Goal: Information Seeking & Learning: Learn about a topic

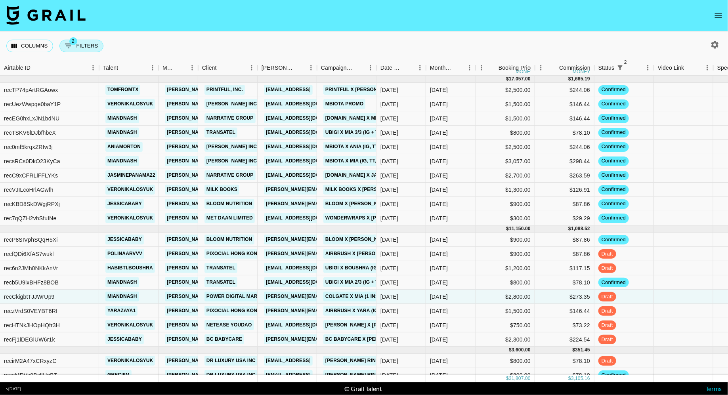
click at [81, 45] on button "2 Filters" at bounding box center [81, 46] width 44 height 13
select select "status"
select select "isNotAnyOf"
select select "status"
select select "not"
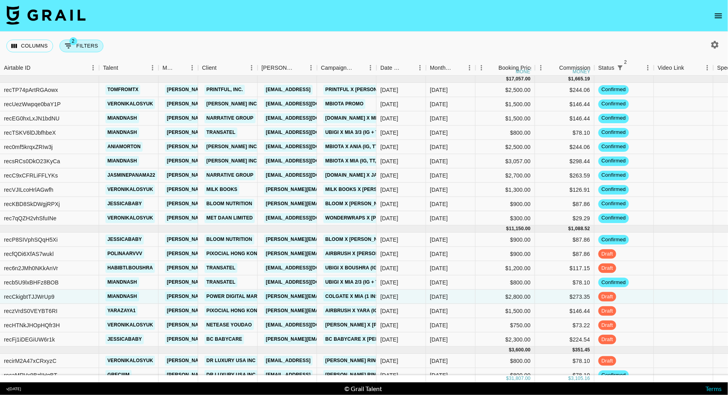
select select "approved"
select select "bookerId"
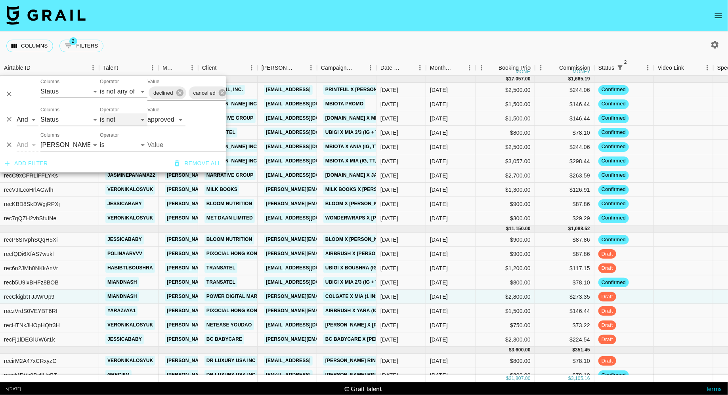
click at [118, 117] on select "is is not is any of is not any of" at bounding box center [124, 119] width 48 height 13
select select "is"
click at [100, 113] on select "is is not is any of is not any of" at bounding box center [124, 119] width 48 height 13
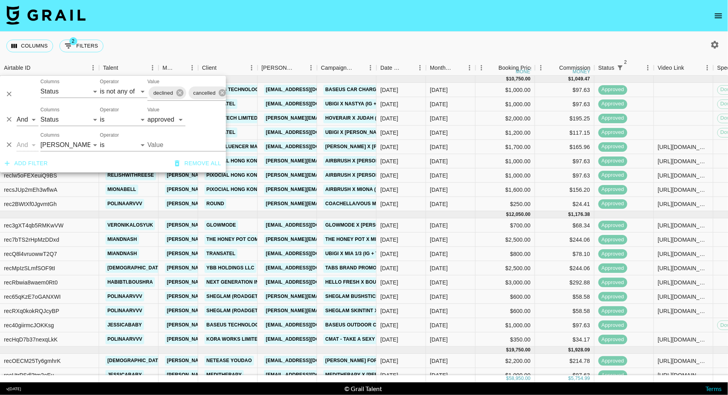
click at [219, 44] on div "Columns 2 Filters + Booking" at bounding box center [364, 46] width 728 height 29
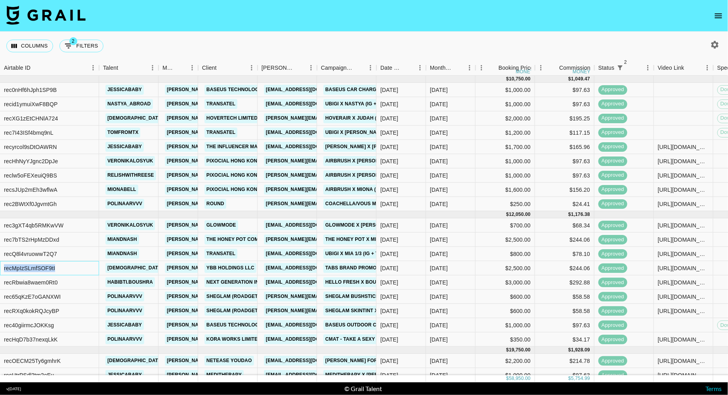
drag, startPoint x: 65, startPoint y: 265, endPoint x: 0, endPoint y: 266, distance: 64.6
click at [0, 266] on div "recMpIzSLmfSOF9tI" at bounding box center [49, 268] width 99 height 14
copy div "recMpIzSLmfSOF9tI"
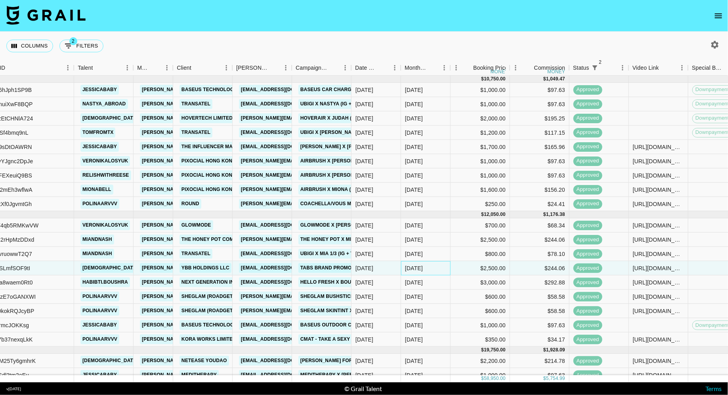
click at [423, 267] on div "[DATE]" at bounding box center [426, 268] width 50 height 14
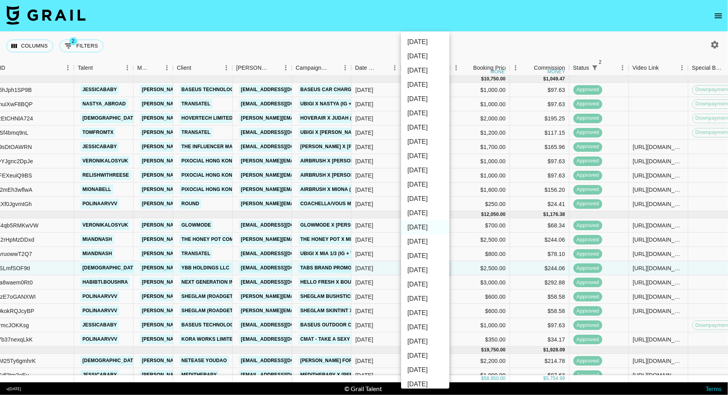
click at [470, 219] on div at bounding box center [364, 197] width 728 height 395
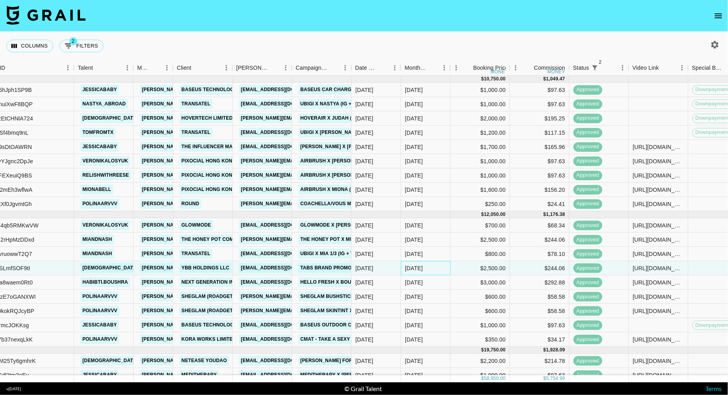
click at [425, 265] on div "[DATE]" at bounding box center [426, 268] width 50 height 14
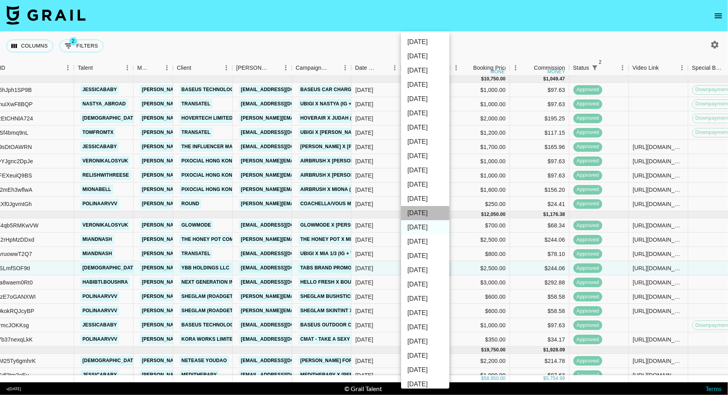
click at [426, 211] on li "[DATE]" at bounding box center [425, 213] width 48 height 14
type input "[DATE]"
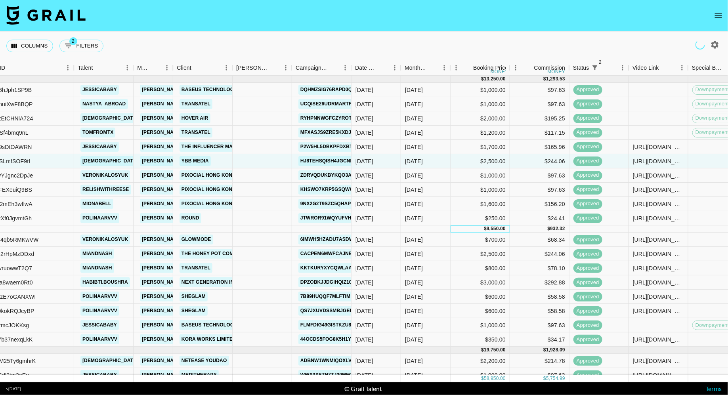
click at [455, 228] on div "$ 9,550.00" at bounding box center [479, 228] width 59 height 7
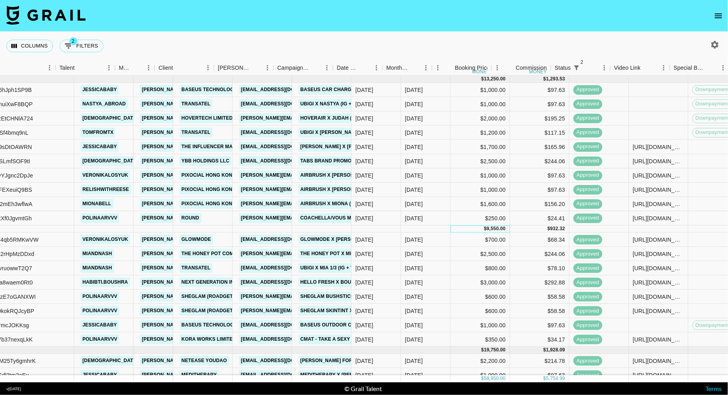
scroll to position [0, 44]
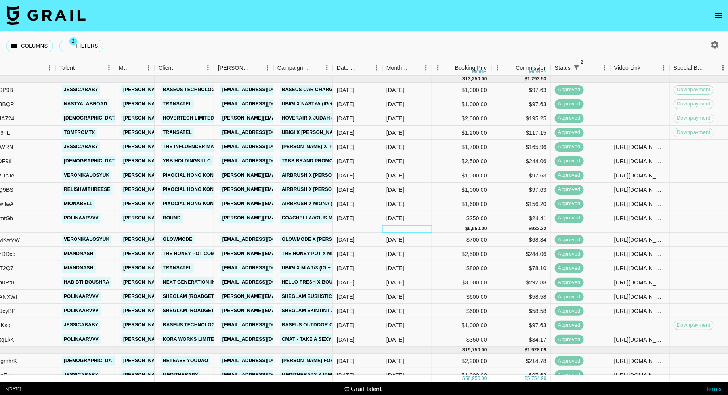
click at [431, 228] on div at bounding box center [407, 228] width 50 height 7
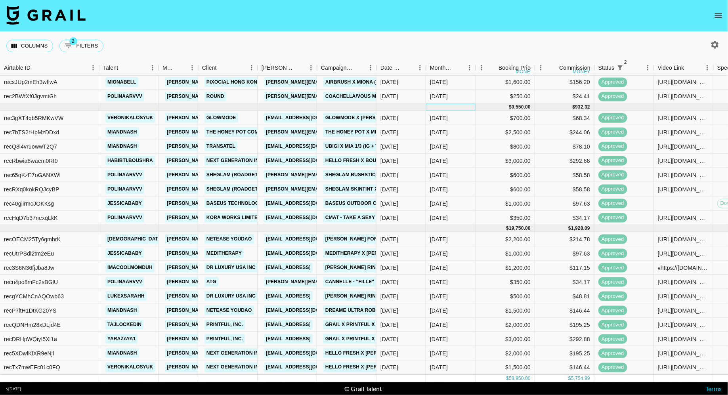
scroll to position [147, 0]
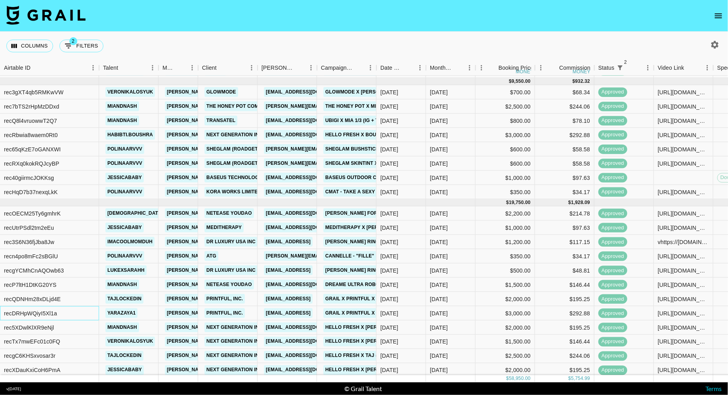
click at [66, 313] on div "recDRHpWQiyI5Xl1a" at bounding box center [49, 313] width 99 height 14
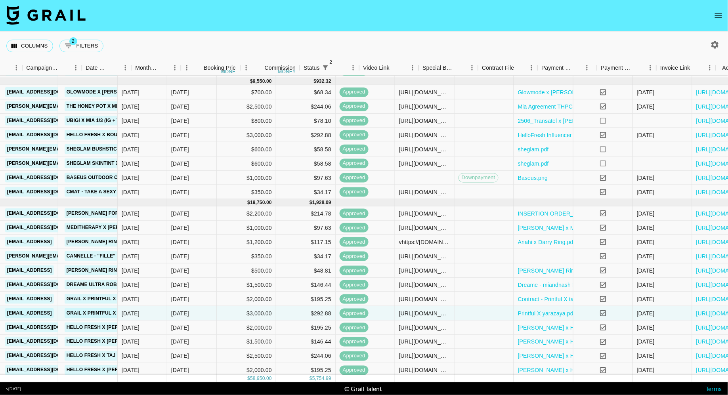
scroll to position [147, 305]
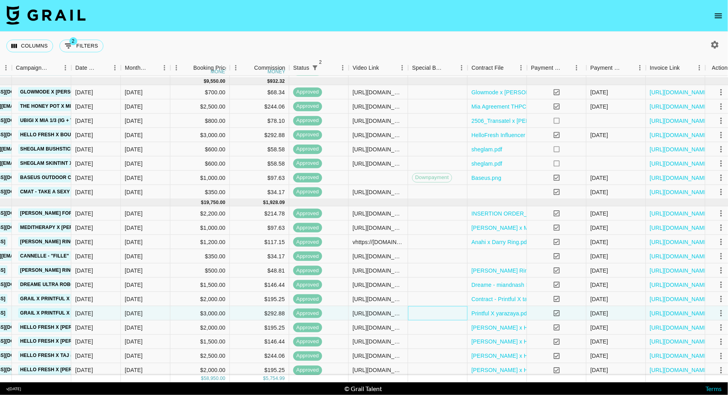
click at [452, 313] on div at bounding box center [437, 313] width 59 height 14
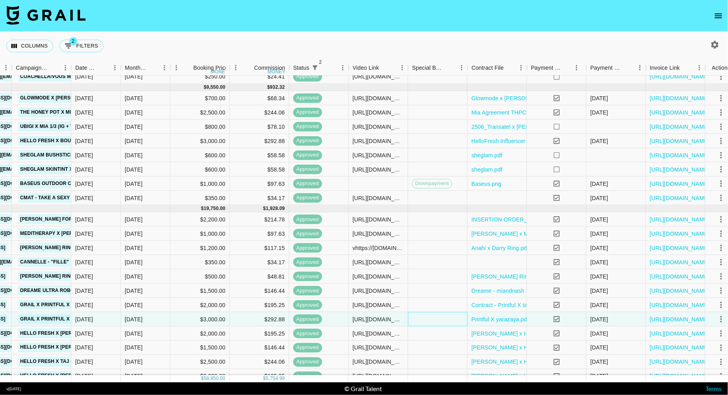
scroll to position [142, 305]
click at [380, 319] on div "[URL][DOMAIN_NAME]" at bounding box center [378, 319] width 51 height 8
click at [380, 319] on input "[URL][DOMAIN_NAME]" at bounding box center [378, 319] width 58 height 6
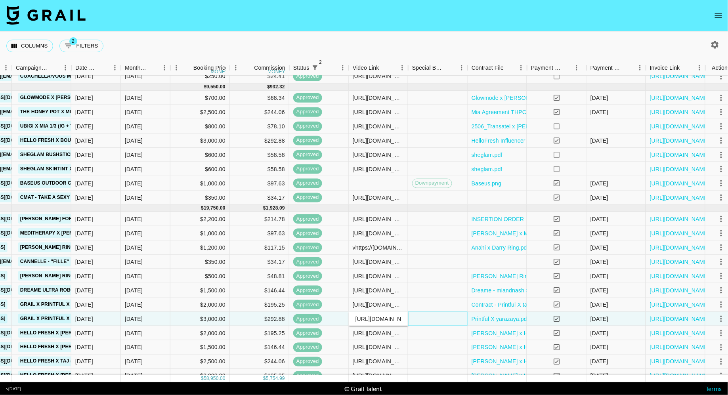
click at [435, 320] on div at bounding box center [437, 319] width 59 height 14
click at [151, 321] on div "[DATE]" at bounding box center [146, 319] width 50 height 14
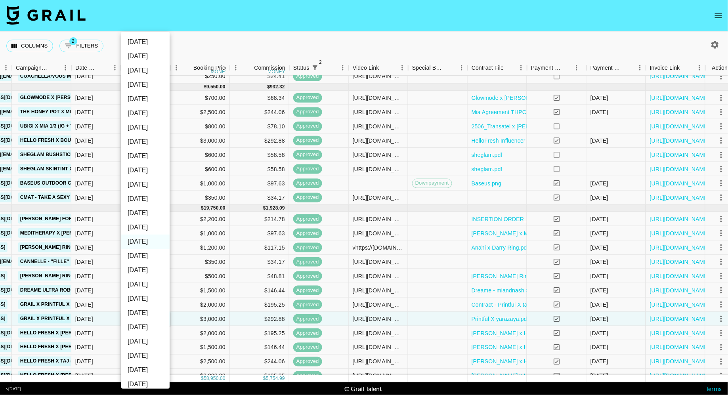
click at [142, 223] on li "[DATE]" at bounding box center [145, 227] width 48 height 14
type input "[DATE]"
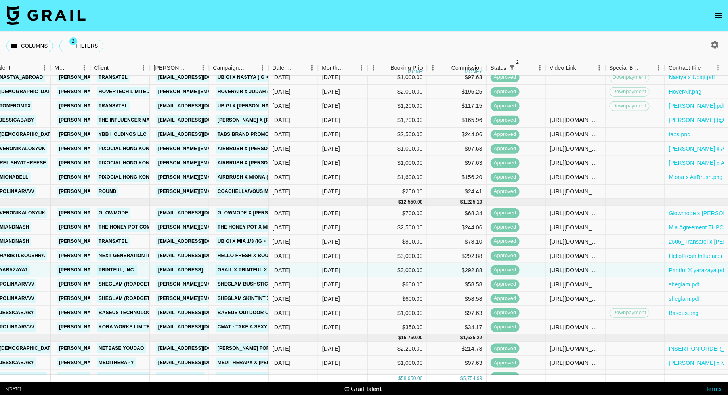
scroll to position [16, 108]
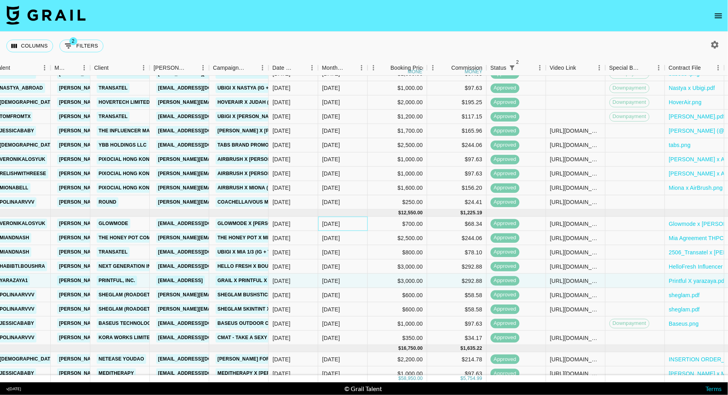
click at [354, 225] on div "[DATE]" at bounding box center [343, 224] width 50 height 14
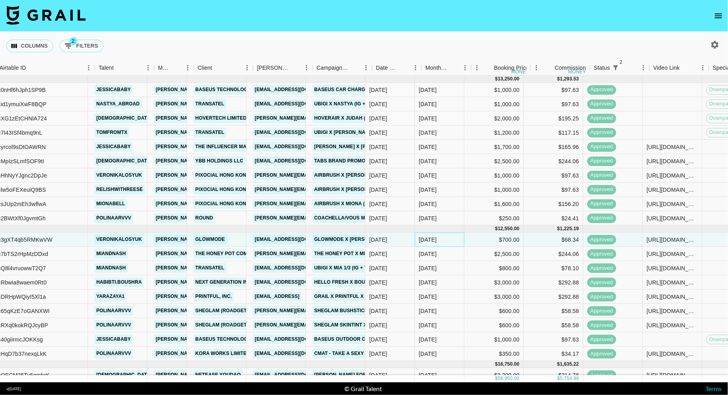
scroll to position [0, 0]
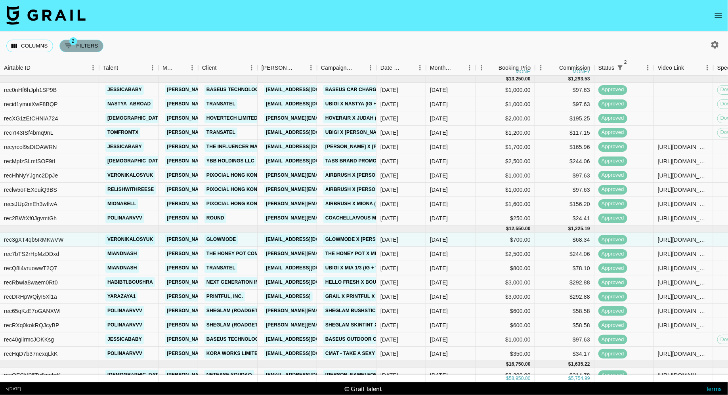
click at [92, 47] on button "2 Filters" at bounding box center [81, 46] width 44 height 13
select select "status"
select select "isNotAnyOf"
select select "status"
select select "approved"
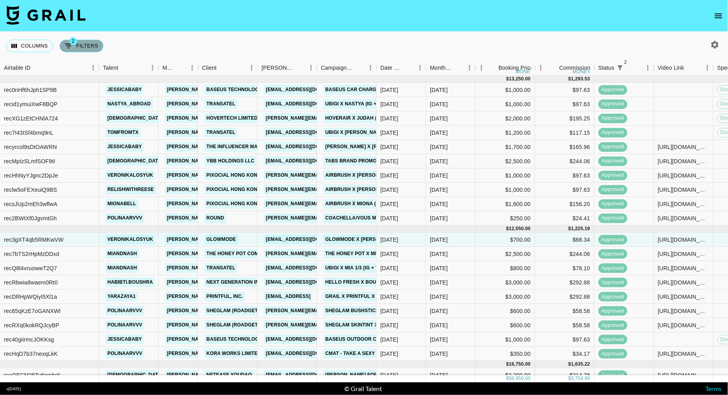
select select "bookerId"
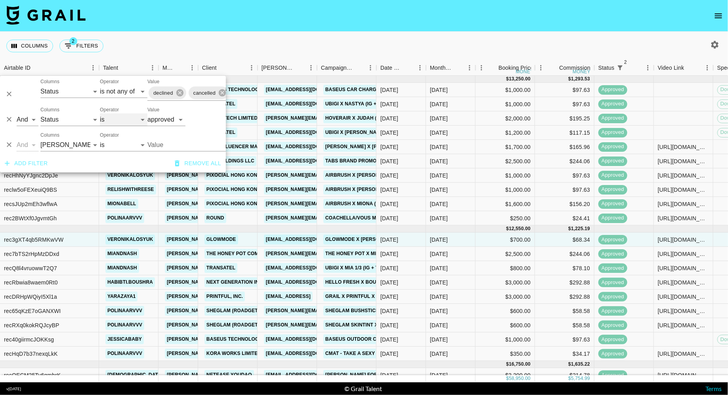
click at [120, 114] on select "is is not is any of is not any of" at bounding box center [124, 119] width 48 height 13
select select "not"
click at [100, 113] on select "is is not is any of is not any of" at bounding box center [124, 119] width 48 height 13
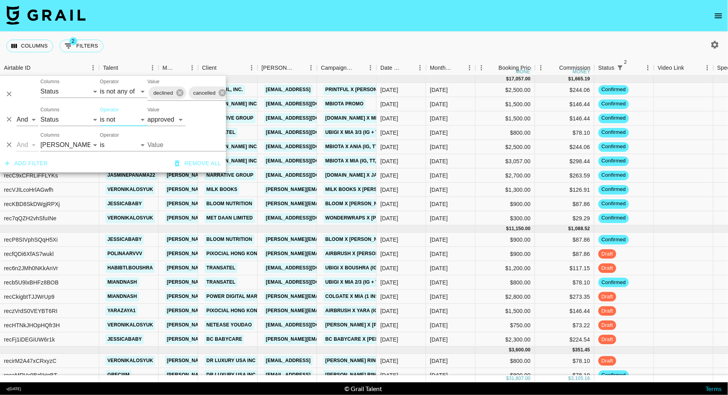
click at [265, 45] on div "Columns 2 Filters + Booking" at bounding box center [364, 46] width 728 height 29
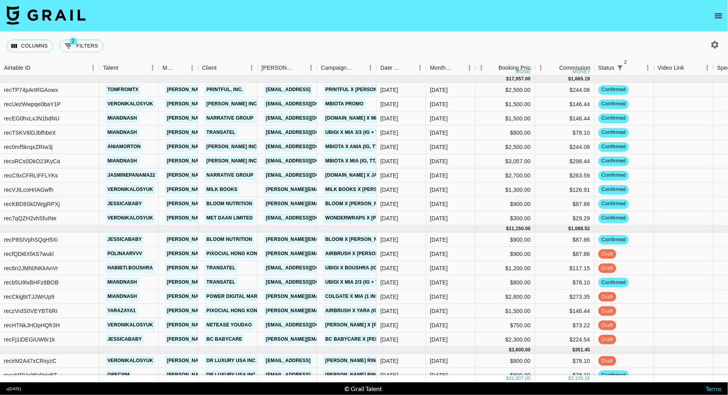
scroll to position [21, 0]
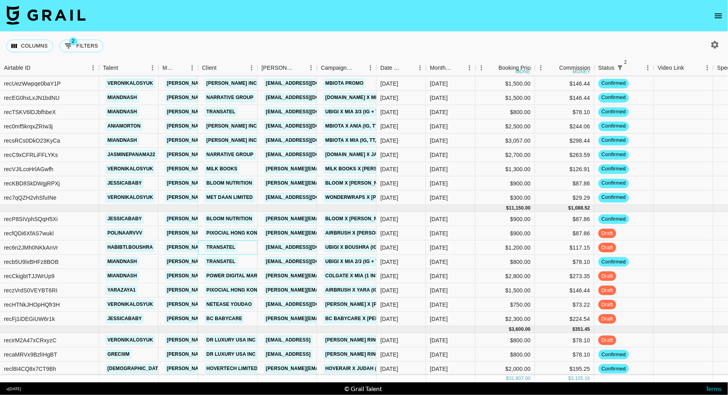
click at [244, 249] on div "Transatel" at bounding box center [227, 247] width 59 height 14
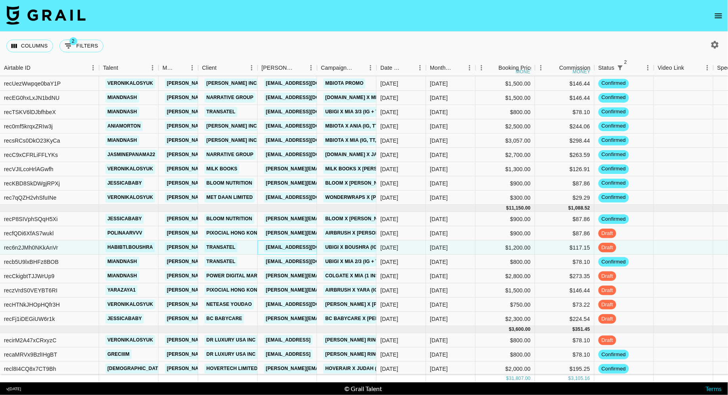
click at [260, 250] on div "[EMAIL_ADDRESS][DOMAIN_NAME]" at bounding box center [287, 247] width 59 height 14
click at [247, 250] on div "Transatel" at bounding box center [227, 247] width 59 height 14
click at [248, 262] on div "Transatel" at bounding box center [227, 262] width 59 height 14
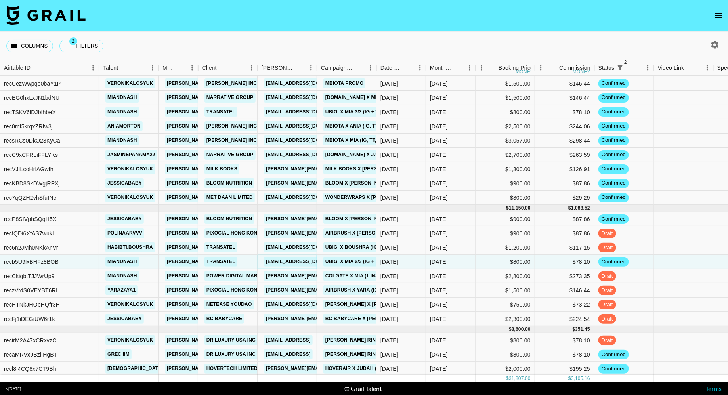
click at [259, 262] on div "[EMAIL_ADDRESS][DOMAIN_NAME]" at bounding box center [287, 262] width 59 height 14
click at [250, 263] on div "Transatel" at bounding box center [227, 262] width 59 height 14
click at [260, 278] on div "[PERSON_NAME][EMAIL_ADDRESS][PERSON_NAME][DOMAIN_NAME]" at bounding box center [287, 276] width 59 height 14
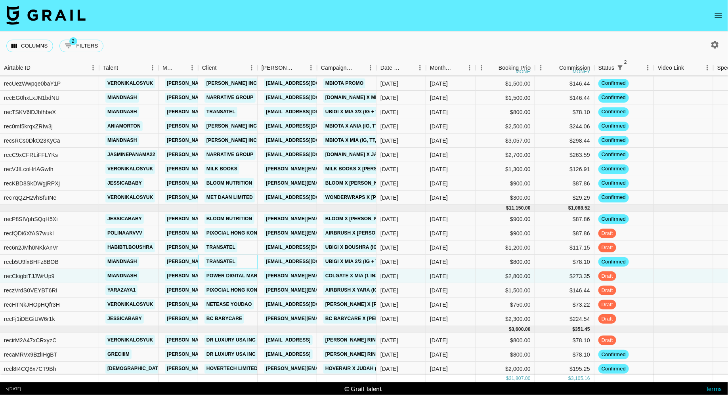
click at [248, 262] on div "Transatel" at bounding box center [227, 262] width 59 height 14
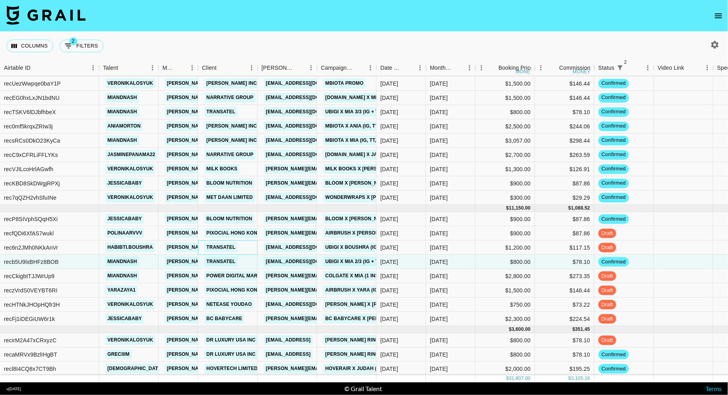
click at [248, 248] on div "Transatel" at bounding box center [227, 247] width 59 height 14
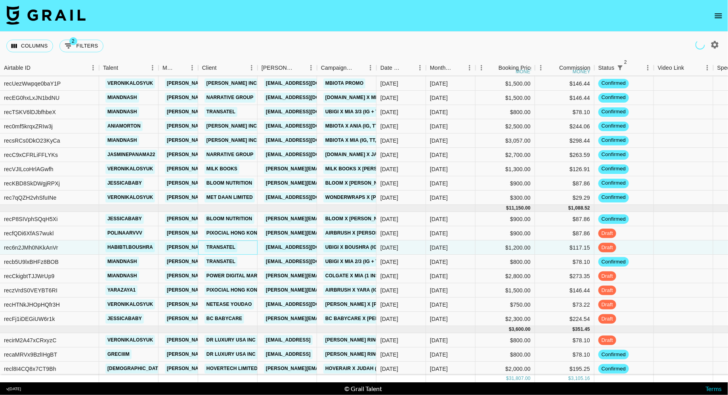
click at [250, 247] on div "Transatel" at bounding box center [227, 247] width 59 height 14
click at [248, 258] on div "Transatel" at bounding box center [227, 262] width 59 height 14
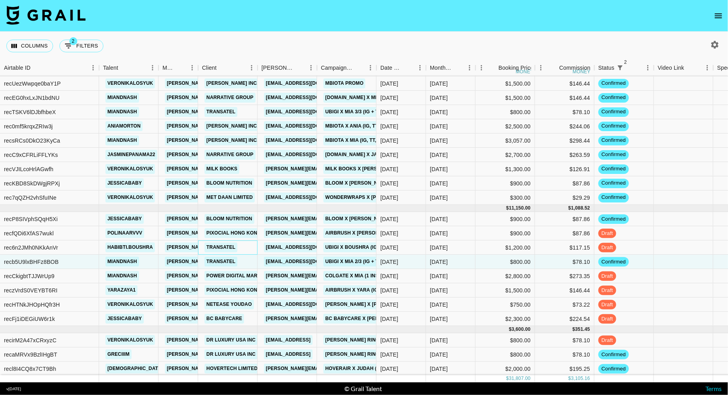
click at [248, 248] on div "Transatel" at bounding box center [227, 247] width 59 height 14
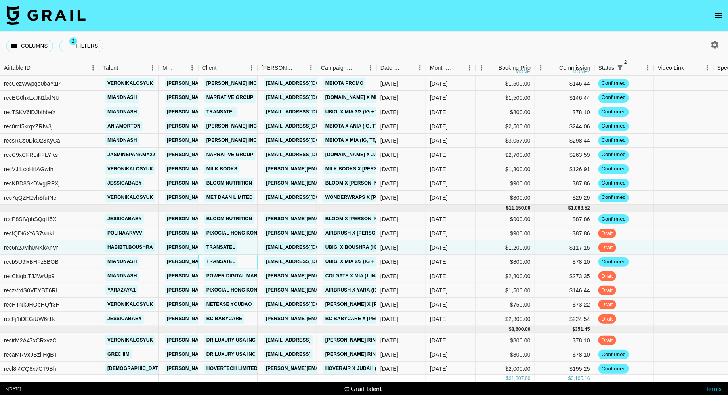
click at [248, 262] on div "Transatel" at bounding box center [227, 262] width 59 height 14
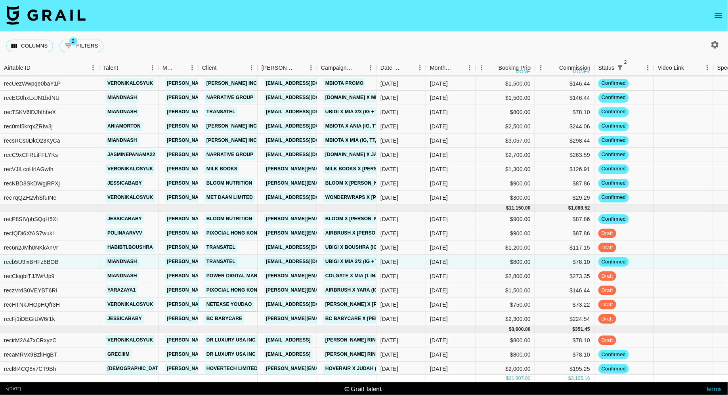
click at [256, 308] on div "NetEase YouDao" at bounding box center [227, 305] width 59 height 14
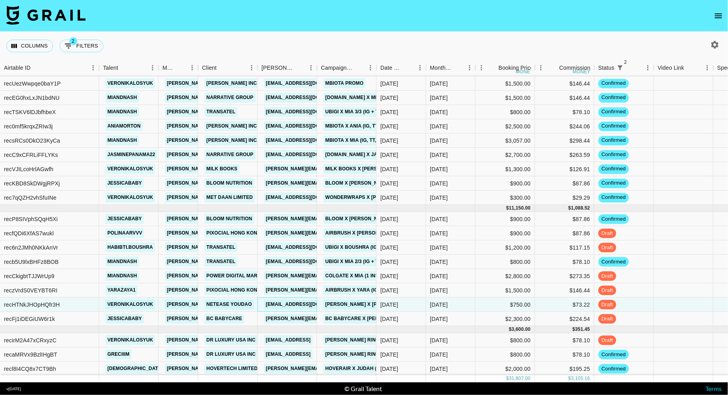
click at [259, 307] on div "[EMAIL_ADDRESS][DOMAIN_NAME]" at bounding box center [287, 305] width 59 height 14
click at [252, 310] on div "NetEase YouDao" at bounding box center [229, 304] width 54 height 15
click at [259, 309] on div "[EMAIL_ADDRESS][DOMAIN_NAME]" at bounding box center [287, 305] width 59 height 14
click at [256, 309] on div "NetEase YouDao" at bounding box center [229, 304] width 54 height 15
click at [259, 309] on div "[EMAIL_ADDRESS][DOMAIN_NAME]" at bounding box center [287, 305] width 59 height 14
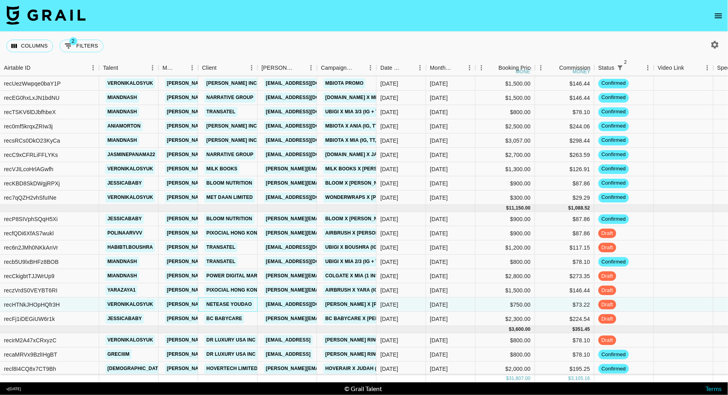
click at [256, 310] on div "NetEase YouDao" at bounding box center [227, 305] width 59 height 14
click at [260, 310] on div "[EMAIL_ADDRESS][DOMAIN_NAME]" at bounding box center [287, 305] width 59 height 14
click at [256, 310] on div "NetEase YouDao" at bounding box center [227, 305] width 59 height 14
click at [260, 309] on div "[EMAIL_ADDRESS][DOMAIN_NAME]" at bounding box center [287, 305] width 59 height 14
click at [256, 309] on div "NetEase YouDao" at bounding box center [227, 305] width 59 height 14
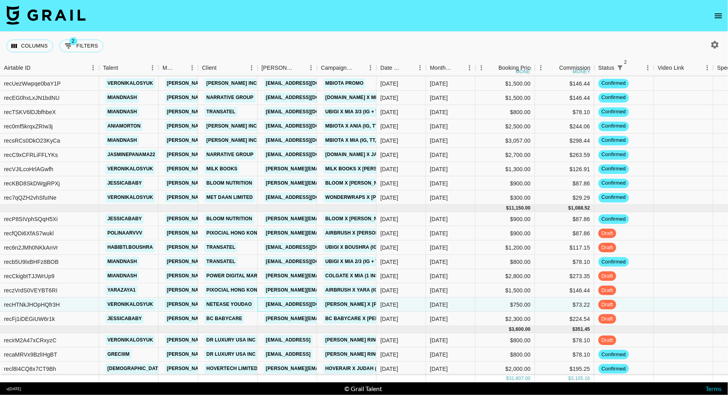
click at [260, 309] on div "[EMAIL_ADDRESS][DOMAIN_NAME]" at bounding box center [287, 305] width 59 height 14
click at [255, 309] on div "NetEase YouDao" at bounding box center [229, 304] width 54 height 15
click at [260, 308] on div "[EMAIL_ADDRESS][DOMAIN_NAME]" at bounding box center [287, 305] width 59 height 14
click at [254, 309] on div "NetEase YouDao" at bounding box center [229, 304] width 54 height 15
click at [258, 309] on div "[EMAIL_ADDRESS][DOMAIN_NAME]" at bounding box center [287, 305] width 59 height 14
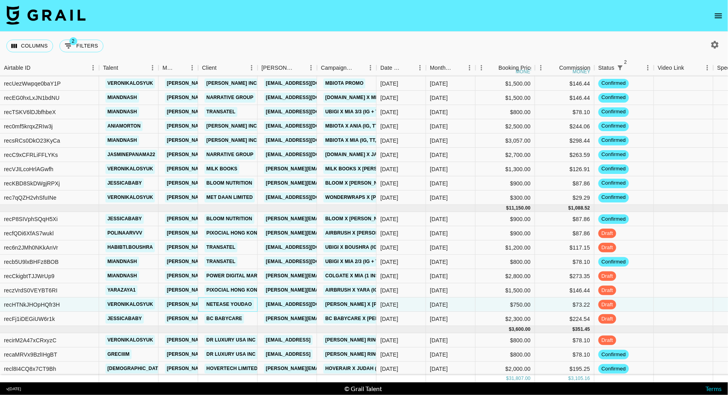
click at [256, 309] on div "NetEase YouDao" at bounding box center [229, 304] width 54 height 15
click at [261, 309] on div "[EMAIL_ADDRESS][DOMAIN_NAME]" at bounding box center [287, 305] width 59 height 14
click at [254, 308] on div "NetEase YouDao" at bounding box center [229, 304] width 54 height 15
click at [259, 294] on div "[PERSON_NAME][EMAIL_ADDRESS][PERSON_NAME][DOMAIN_NAME]" at bounding box center [287, 290] width 59 height 14
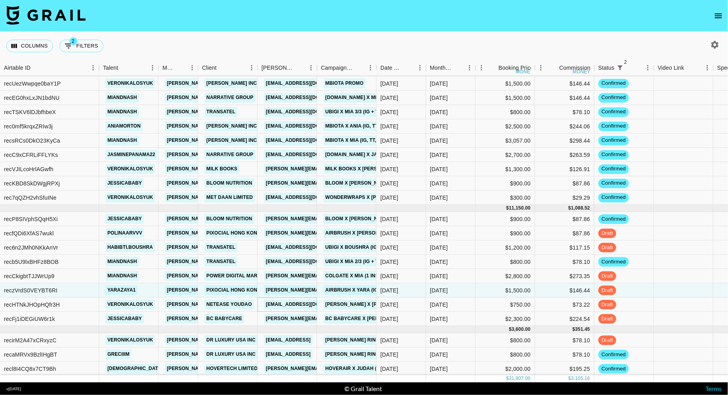
click at [260, 304] on div "[EMAIL_ADDRESS][DOMAIN_NAME]" at bounding box center [287, 305] width 59 height 14
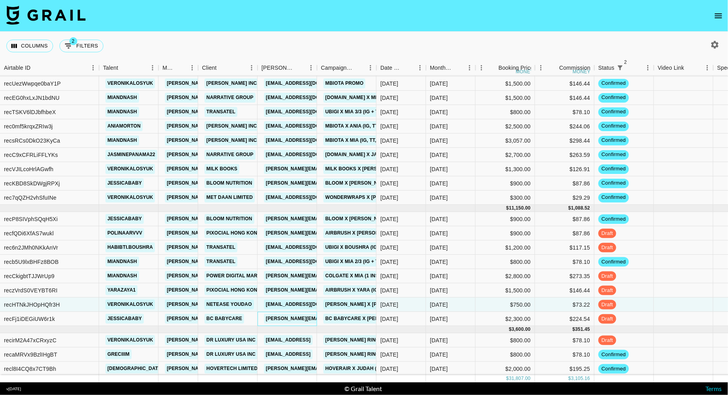
click at [260, 317] on div "[PERSON_NAME][EMAIL_ADDRESS][PERSON_NAME][DOMAIN_NAME]" at bounding box center [287, 319] width 59 height 14
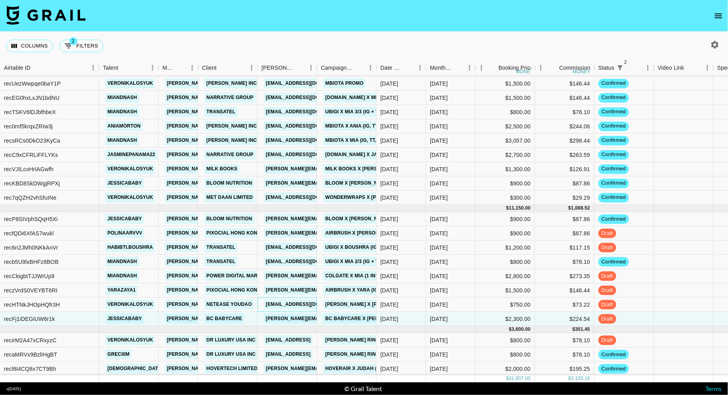
click at [260, 307] on div "[EMAIL_ADDRESS][DOMAIN_NAME]" at bounding box center [287, 305] width 59 height 14
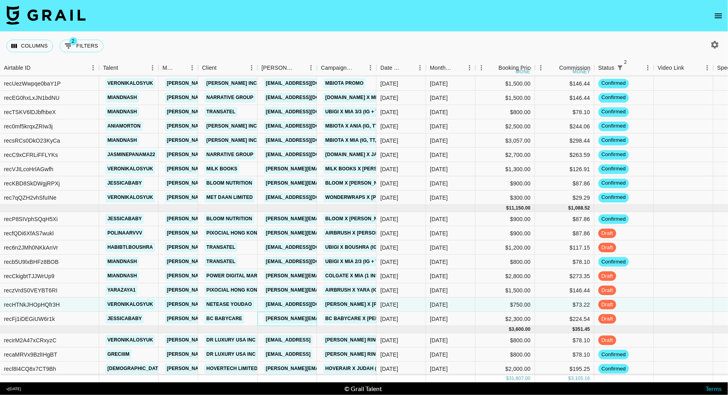
click at [260, 317] on div "[PERSON_NAME][EMAIL_ADDRESS][PERSON_NAME][DOMAIN_NAME]" at bounding box center [287, 319] width 59 height 14
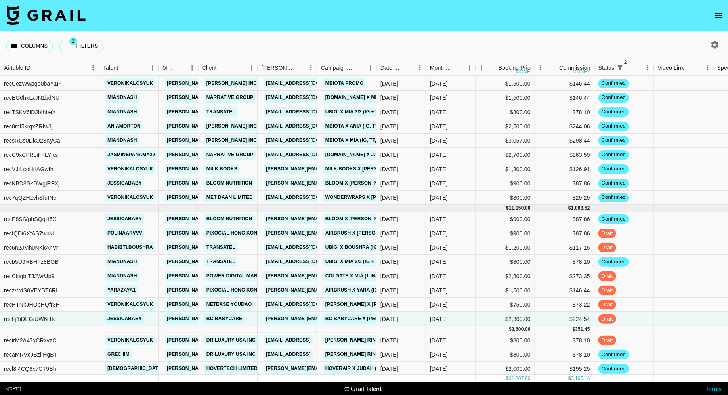
click at [260, 326] on div at bounding box center [287, 329] width 59 height 7
click at [254, 321] on div "BC Babycare" at bounding box center [227, 319] width 59 height 14
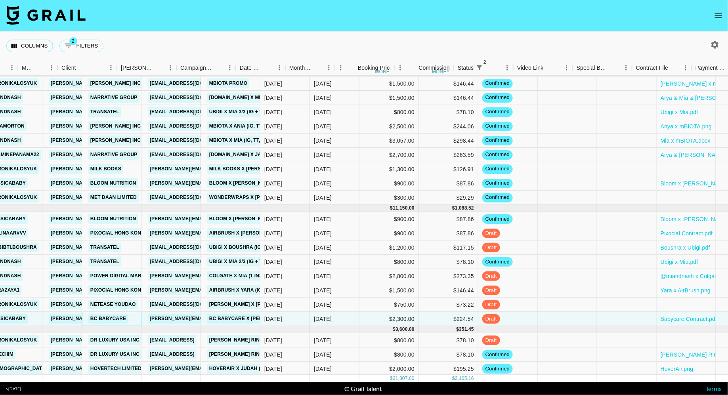
scroll to position [21, 141]
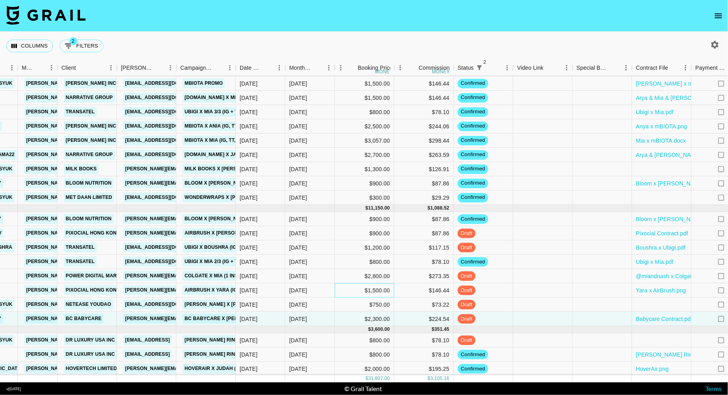
click at [359, 291] on div "$1,500.00" at bounding box center [364, 290] width 59 height 14
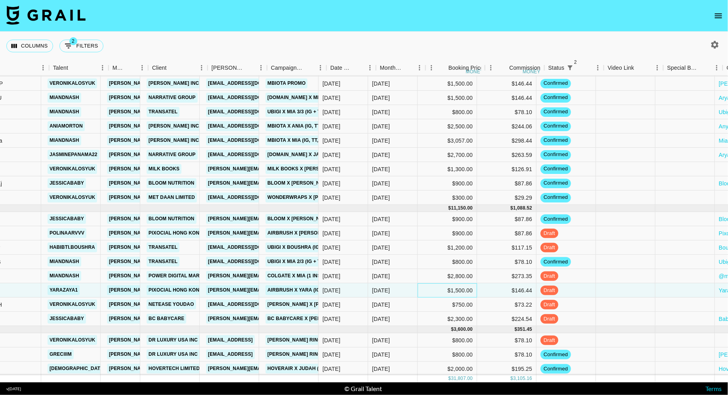
scroll to position [21, 0]
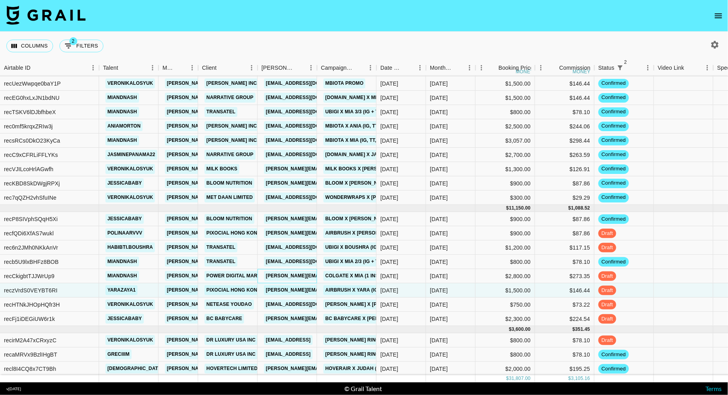
click at [259, 281] on div "[PERSON_NAME][EMAIL_ADDRESS][PERSON_NAME][DOMAIN_NAME]" at bounding box center [287, 276] width 59 height 14
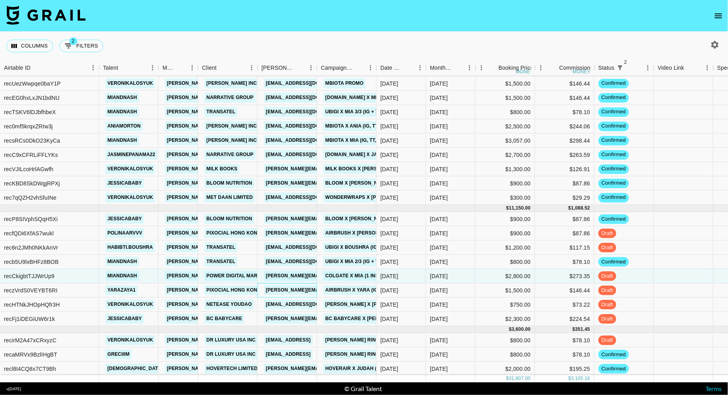
click at [260, 289] on div "[PERSON_NAME][EMAIL_ADDRESS][PERSON_NAME][DOMAIN_NAME]" at bounding box center [287, 290] width 59 height 14
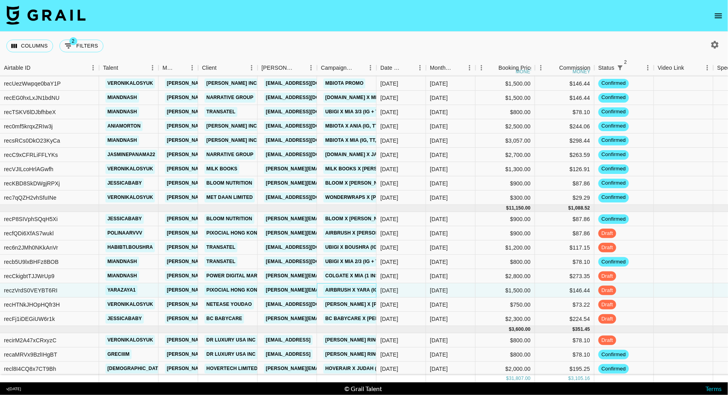
click at [320, 294] on div "AirBrush x Yara (IG)" at bounding box center [346, 290] width 59 height 14
click at [320, 278] on div "Colgate x Mia (1 Instagram Reel, 4 images, 4 months usage right and 45 days acc…" at bounding box center [346, 276] width 59 height 14
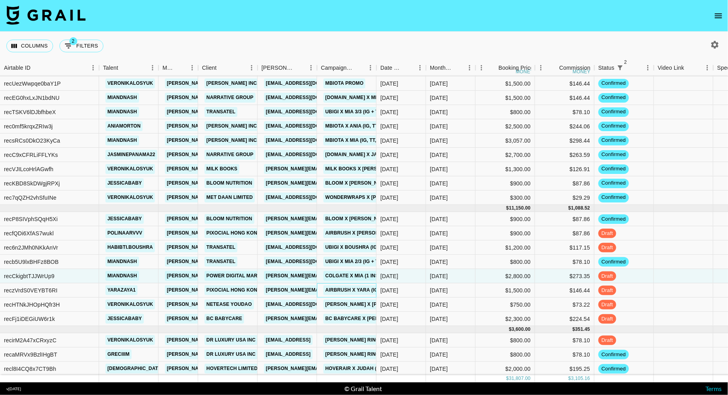
click at [320, 290] on div "AirBrush x Yara (IG)" at bounding box center [346, 290] width 59 height 14
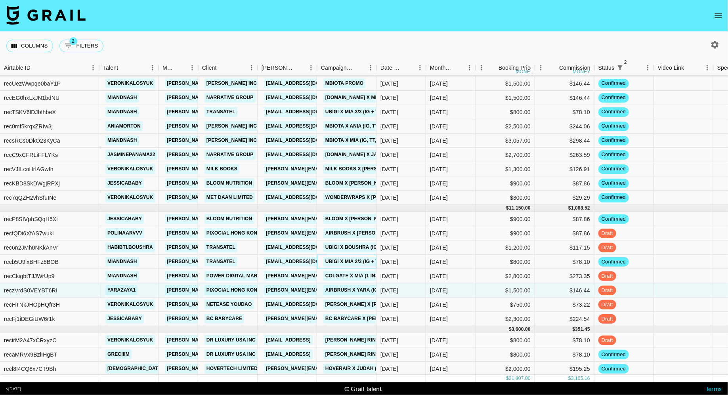
click at [320, 265] on div "Ubigi x Mia 2/3 (IG + TT, 3 Stories)" at bounding box center [346, 262] width 59 height 14
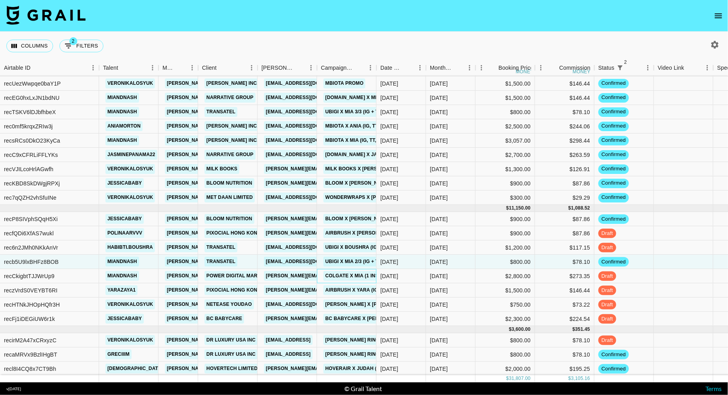
click at [321, 273] on div "Colgate x Mia (1 Instagram Reel, 4 images, 4 months usage right and 45 days acc…" at bounding box center [346, 276] width 59 height 14
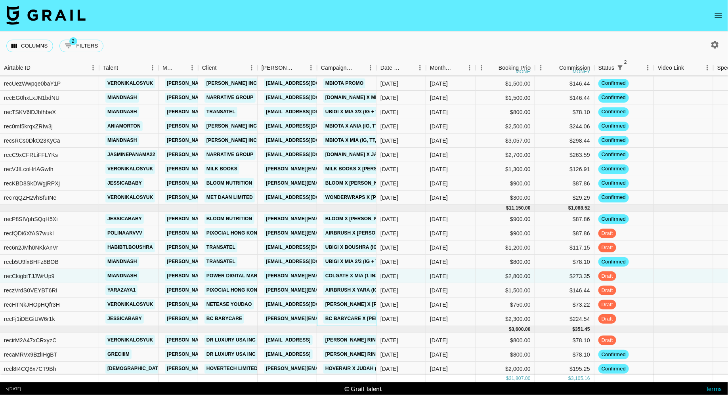
click at [320, 321] on div "Bc Babycare x [PERSON_NAME] (IG, Story, IG Post)" at bounding box center [346, 319] width 59 height 14
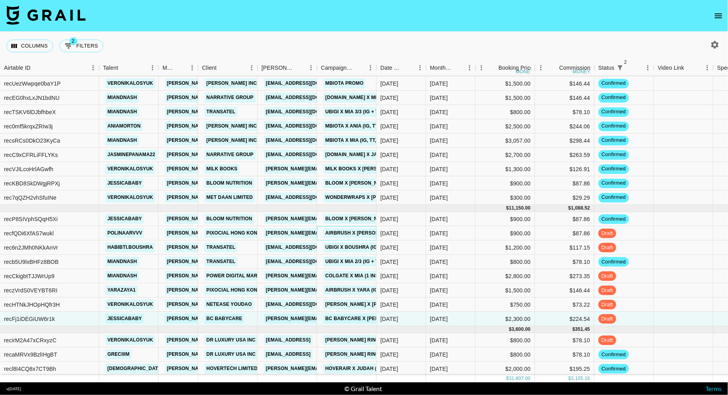
click at [318, 235] on div "AirBrush x [PERSON_NAME]" at bounding box center [346, 233] width 59 height 14
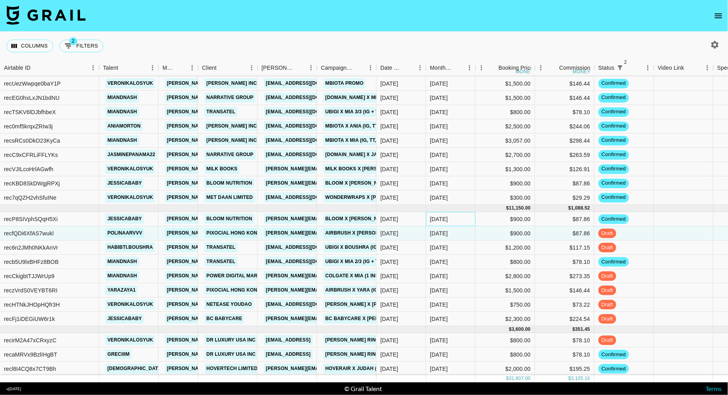
click at [454, 217] on div "[DATE]" at bounding box center [451, 219] width 50 height 14
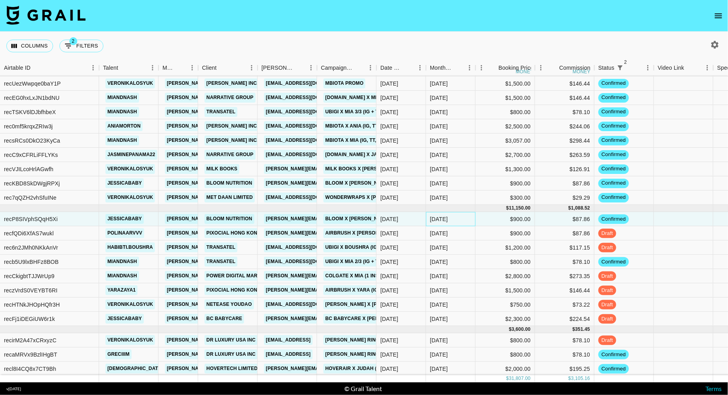
click at [454, 217] on div "[DATE]" at bounding box center [451, 219] width 50 height 14
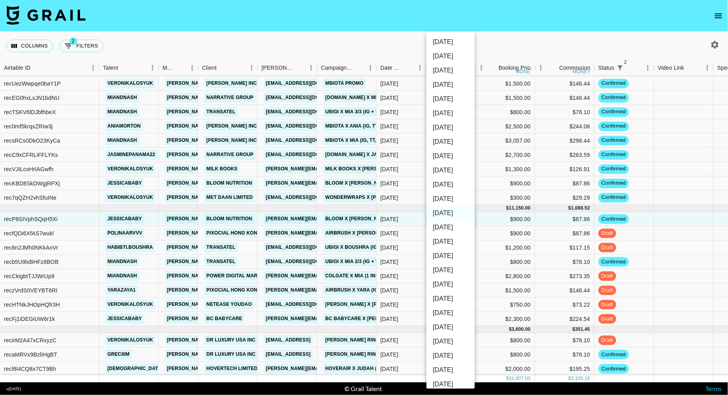
click at [454, 198] on li "[DATE]" at bounding box center [450, 199] width 48 height 14
type input "[DATE]"
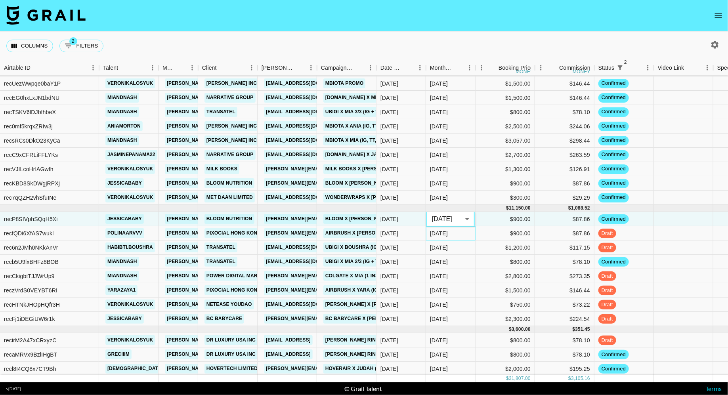
click at [440, 230] on div "[DATE]" at bounding box center [439, 233] width 18 height 8
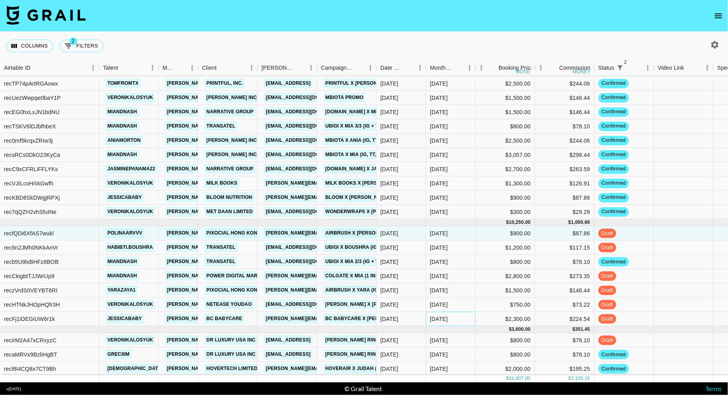
click at [443, 321] on div "[DATE]" at bounding box center [439, 319] width 18 height 8
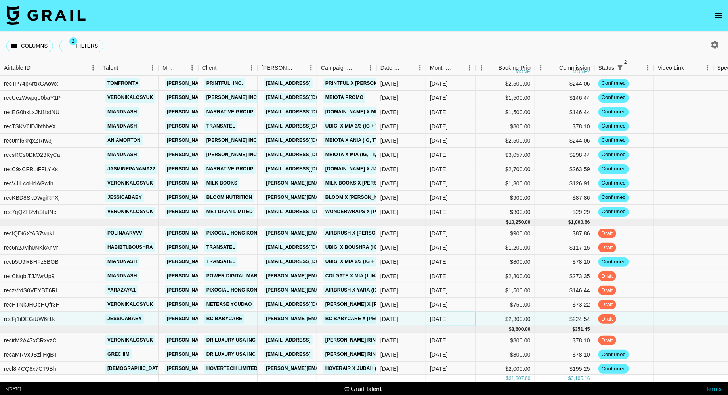
click at [449, 319] on div "[DATE]" at bounding box center [451, 319] width 50 height 14
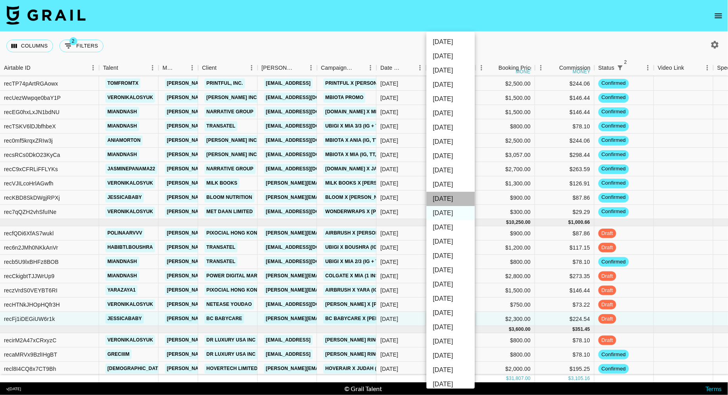
click at [447, 199] on li "[DATE]" at bounding box center [450, 199] width 48 height 14
type input "[DATE]"
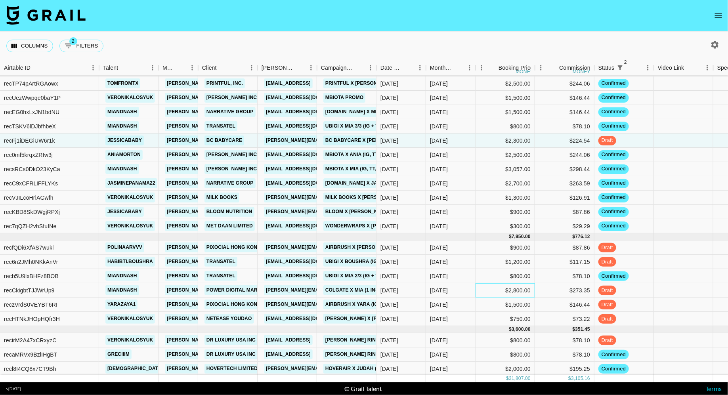
click at [475, 294] on div "$2,800.00" at bounding box center [504, 290] width 59 height 14
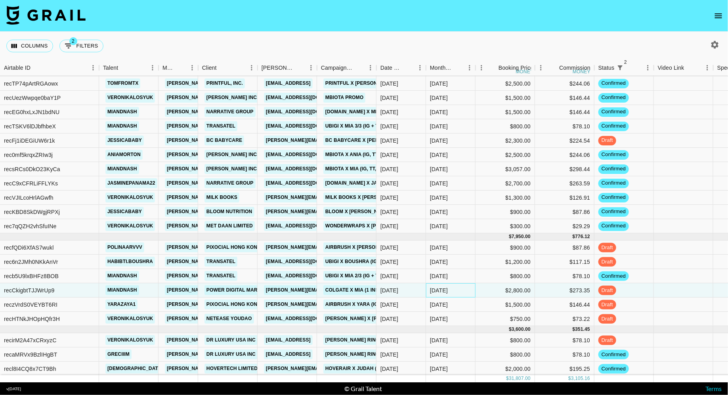
click at [463, 295] on div "[DATE]" at bounding box center [451, 290] width 50 height 14
click at [485, 291] on div "$2,800.00" at bounding box center [504, 290] width 59 height 14
